Goal: Navigation & Orientation: Find specific page/section

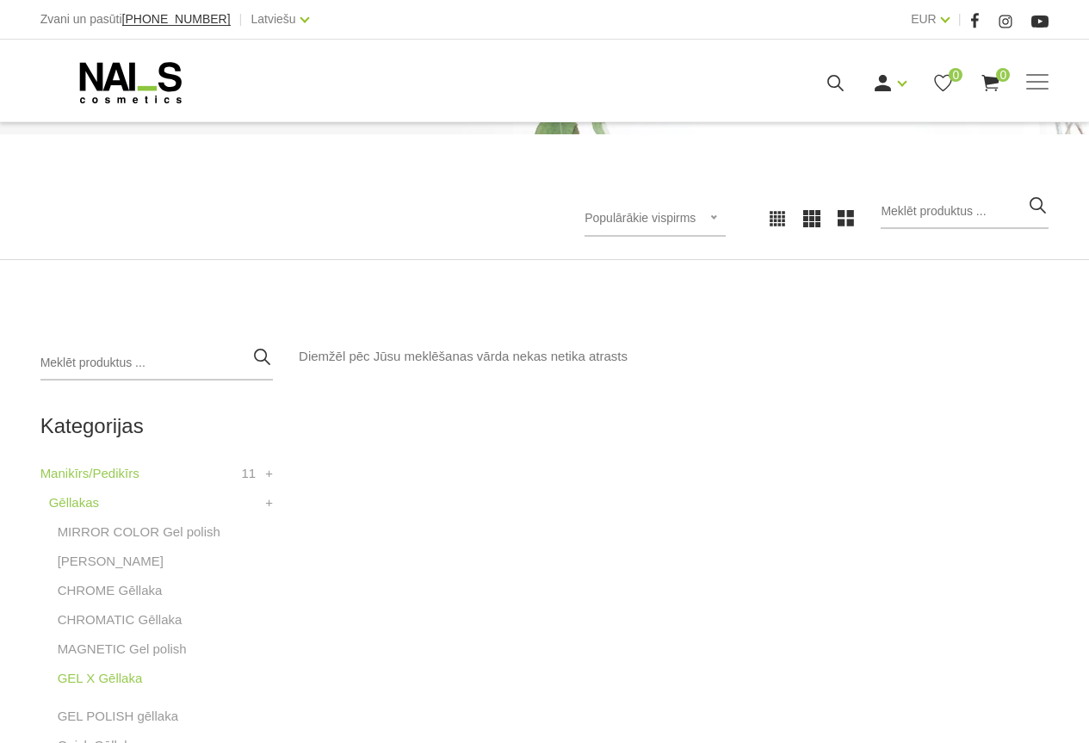
scroll to position [344, 0]
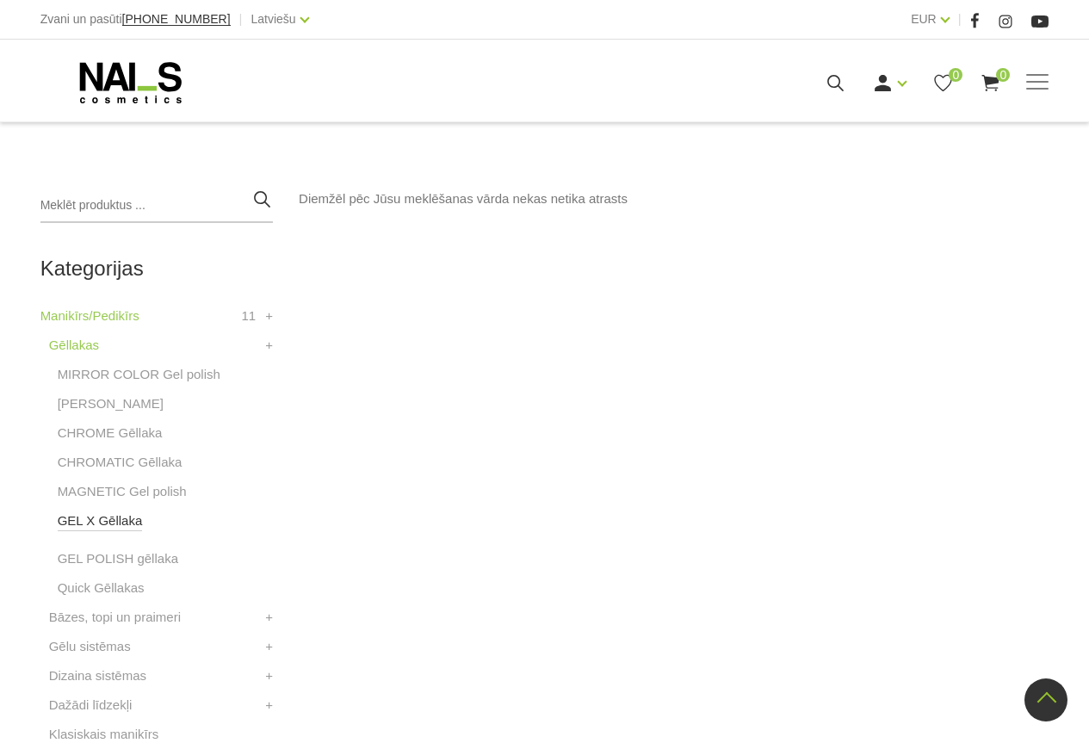
click at [106, 529] on link "GEL X Gēllaka" at bounding box center [100, 521] width 85 height 21
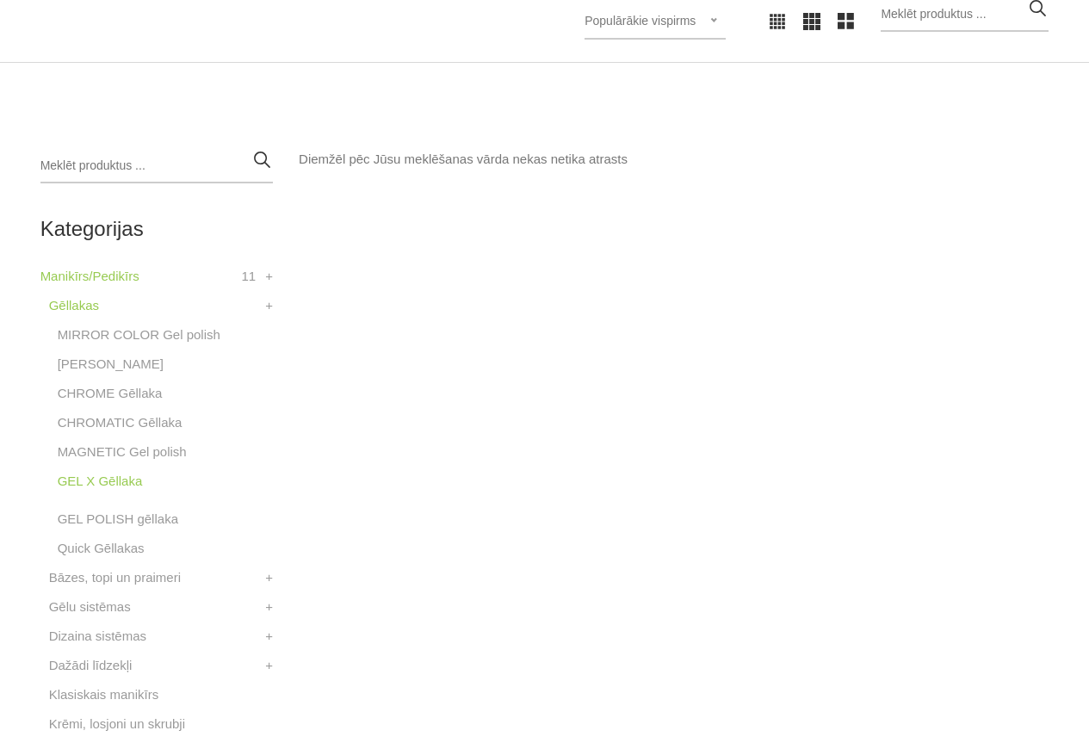
scroll to position [431, 0]
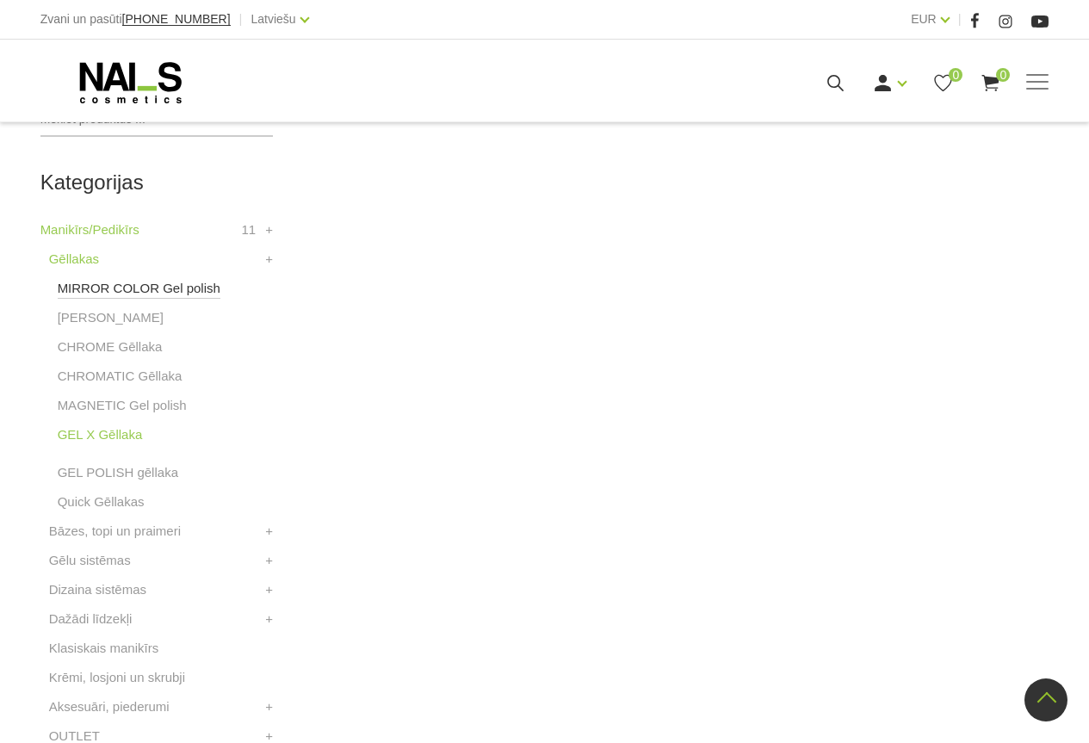
click at [137, 293] on link "MIRROR COLOR Gel polish" at bounding box center [139, 288] width 163 height 21
